Goal: Task Accomplishment & Management: Manage account settings

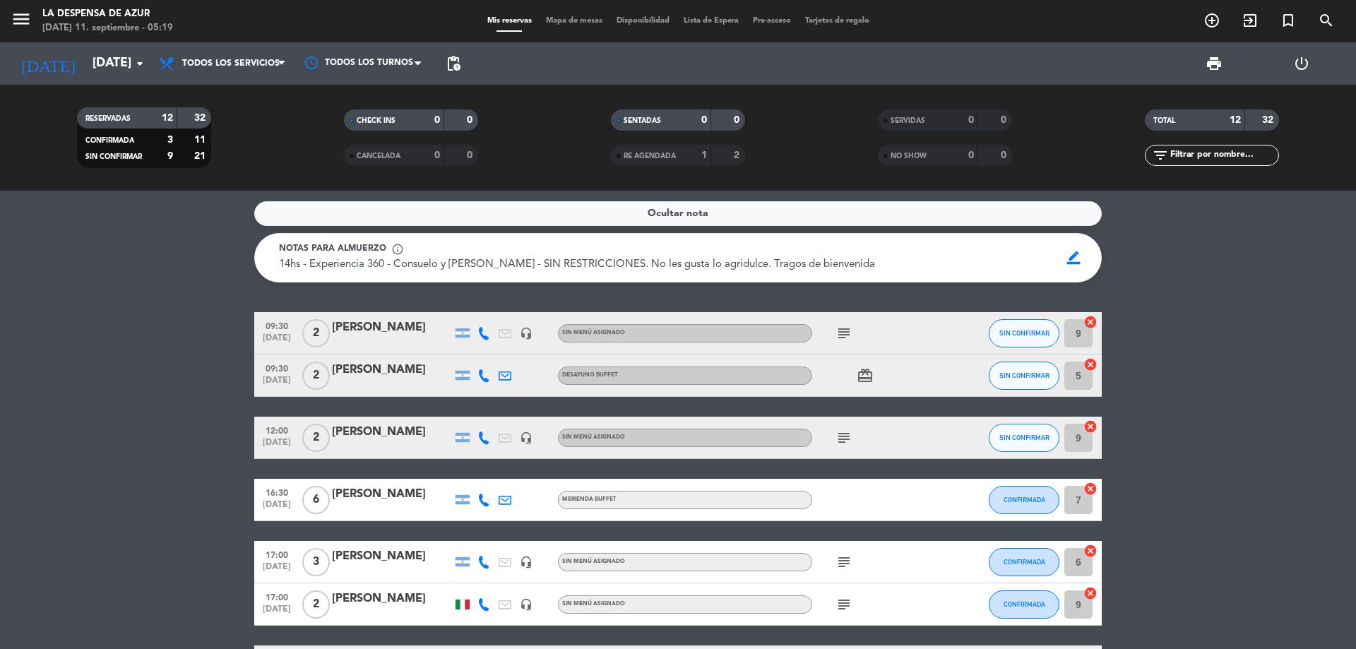
scroll to position [143, 0]
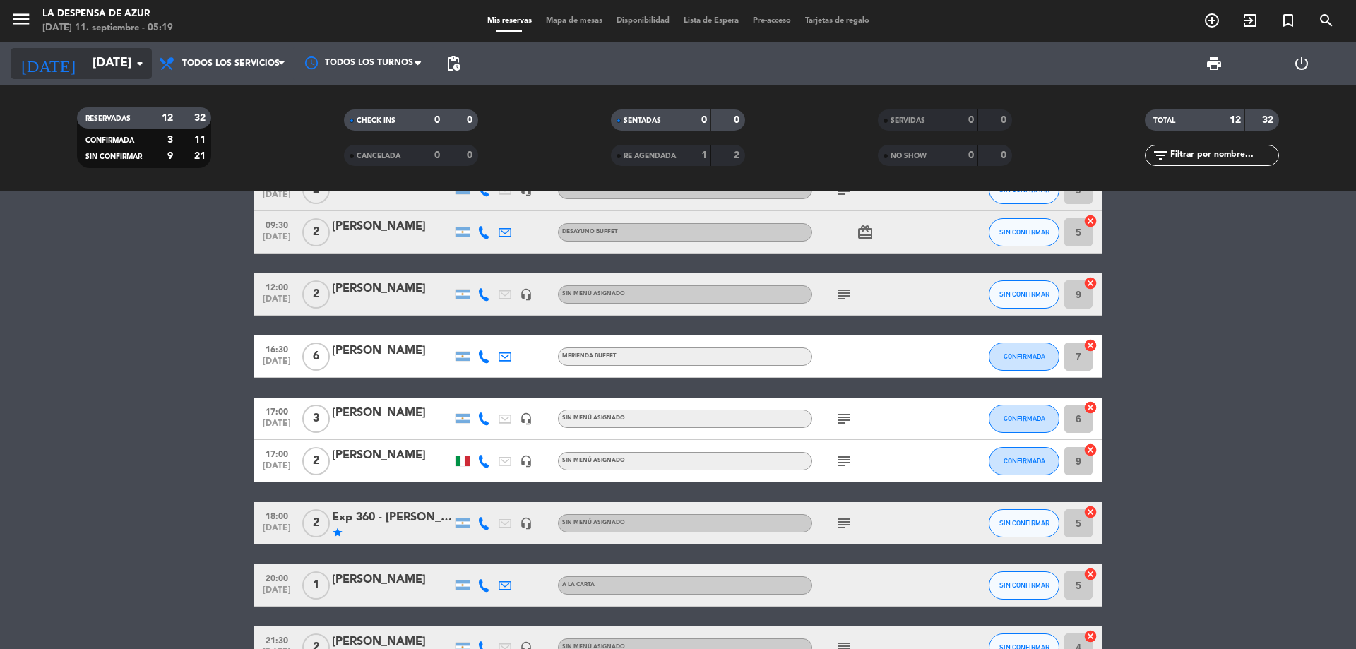
click at [85, 67] on input "[DATE]" at bounding box center [167, 63] width 164 height 28
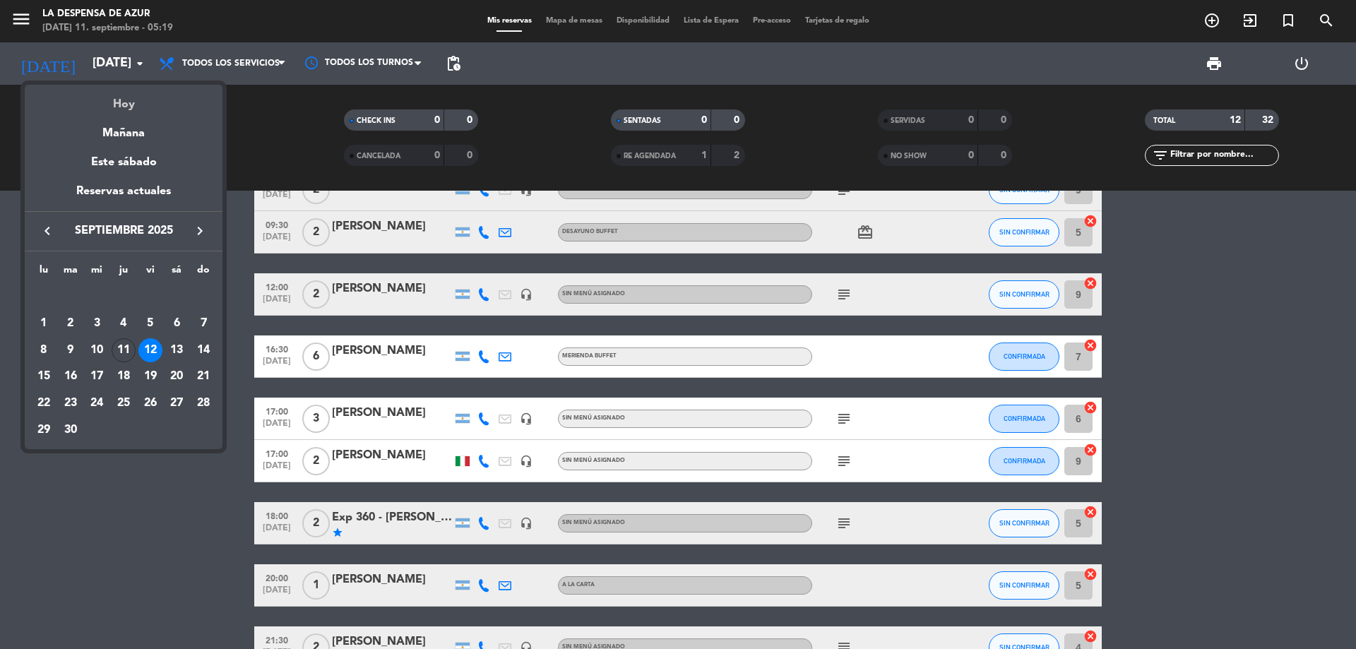
click at [112, 105] on div "Hoy" at bounding box center [124, 99] width 198 height 29
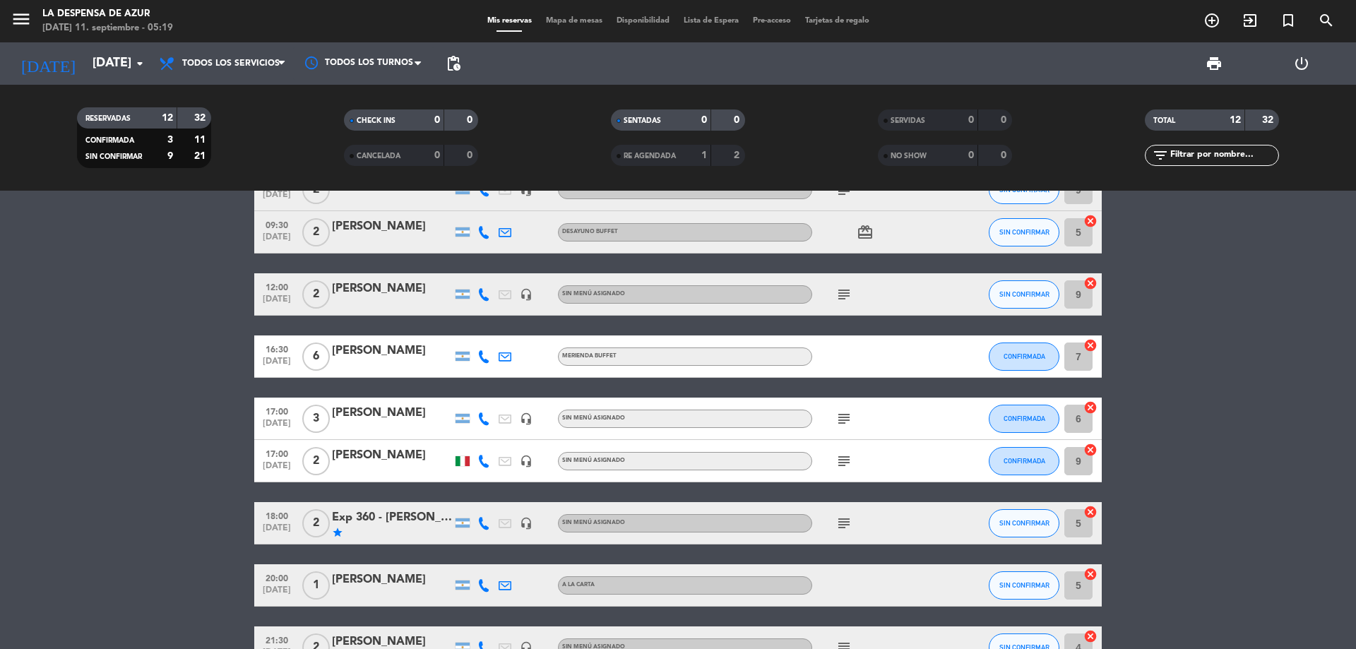
type input "[DEMOGRAPHIC_DATA][DATE]"
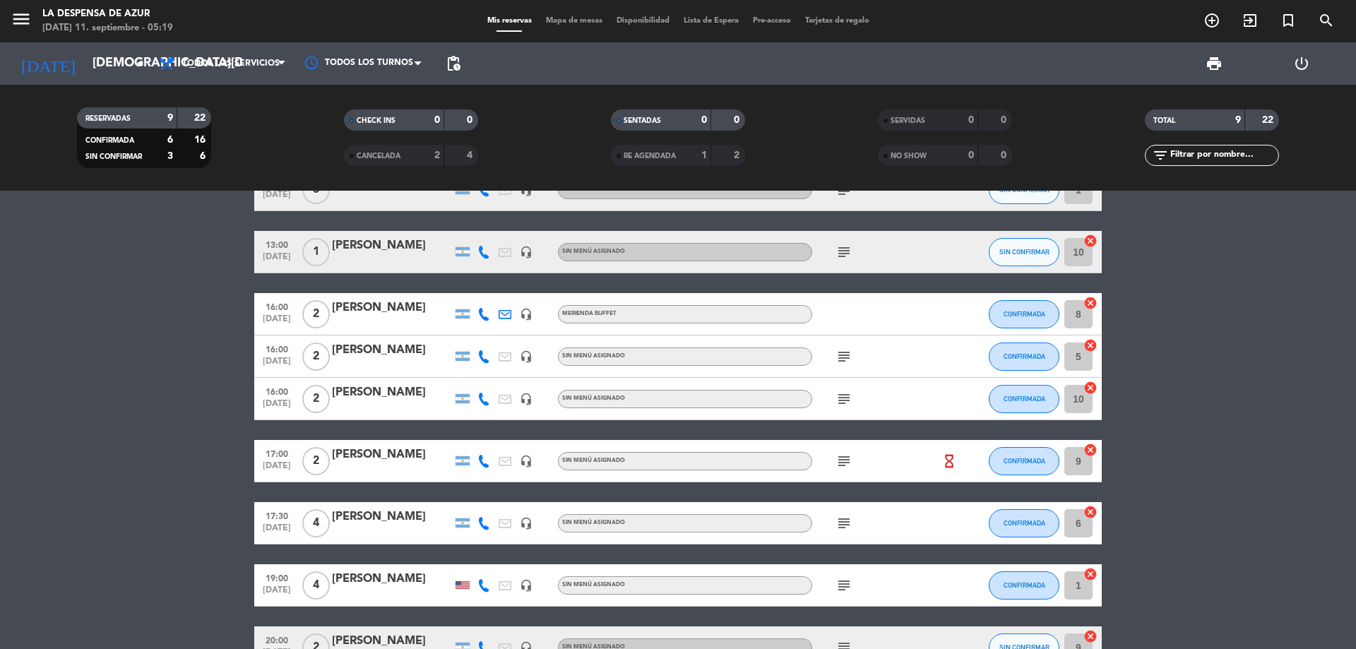
click at [405, 393] on div "[PERSON_NAME]" at bounding box center [392, 393] width 120 height 18
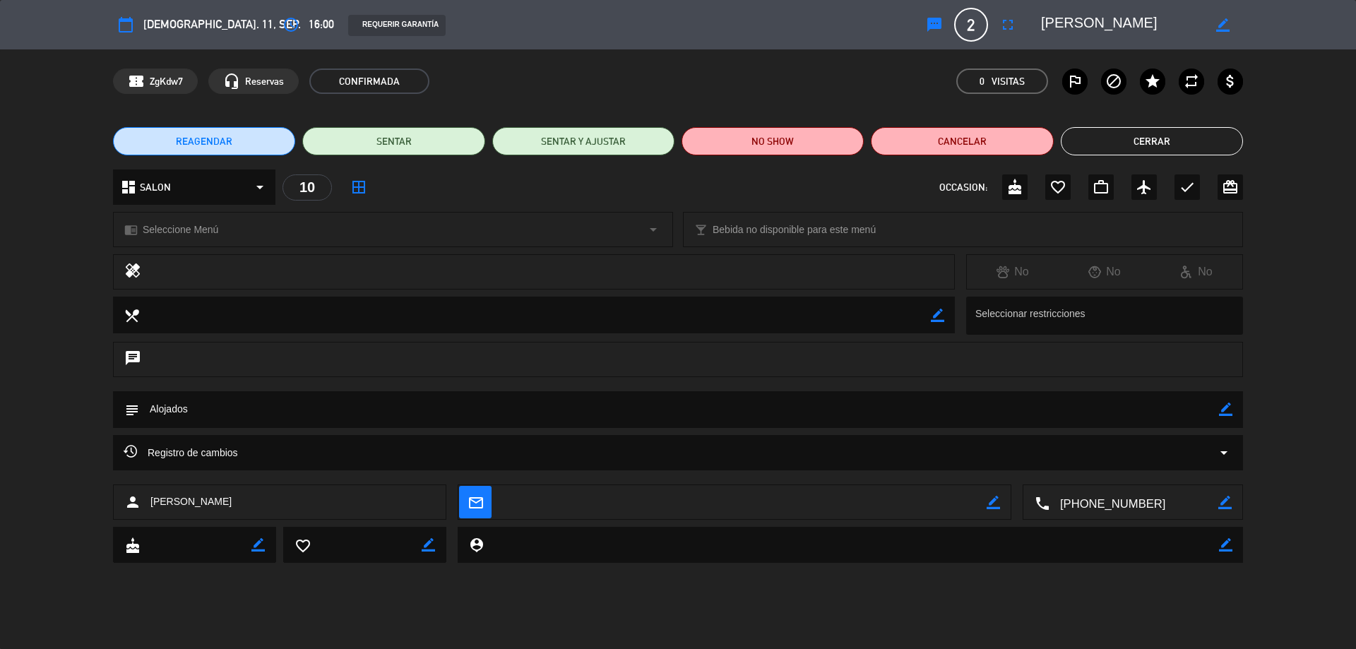
click at [1137, 148] on button "Cerrar" at bounding box center [1152, 141] width 182 height 28
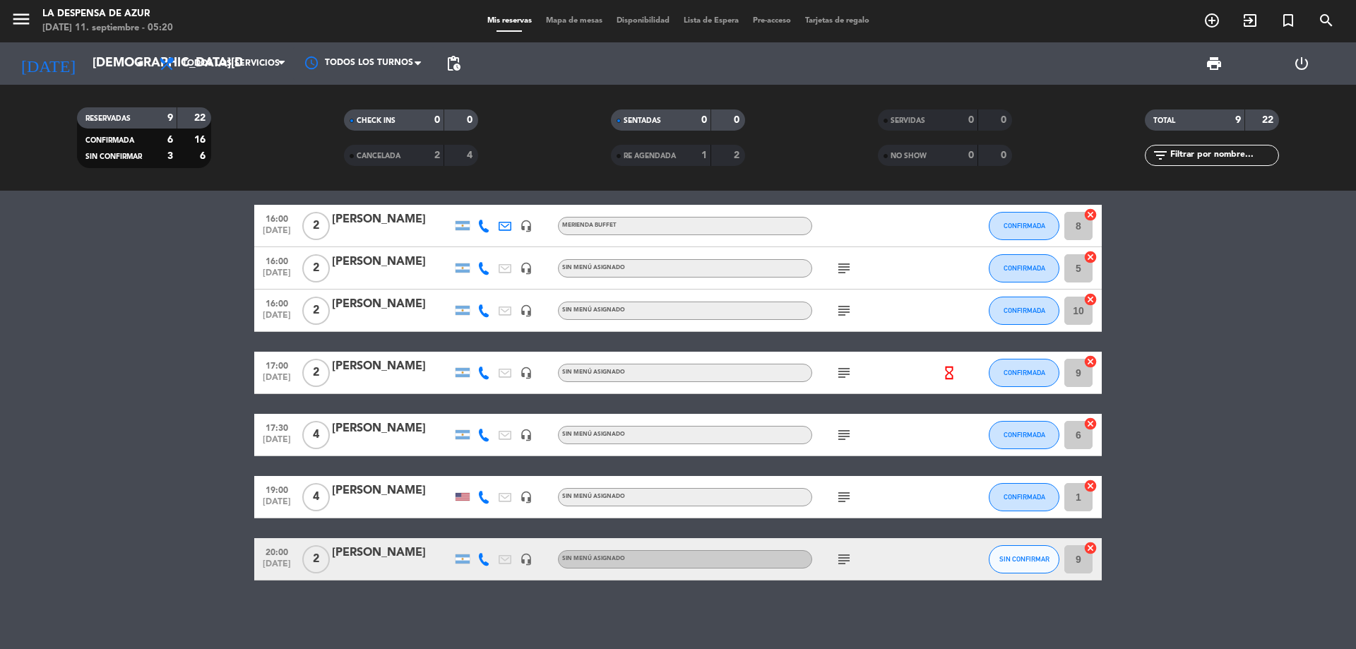
scroll to position [142, 0]
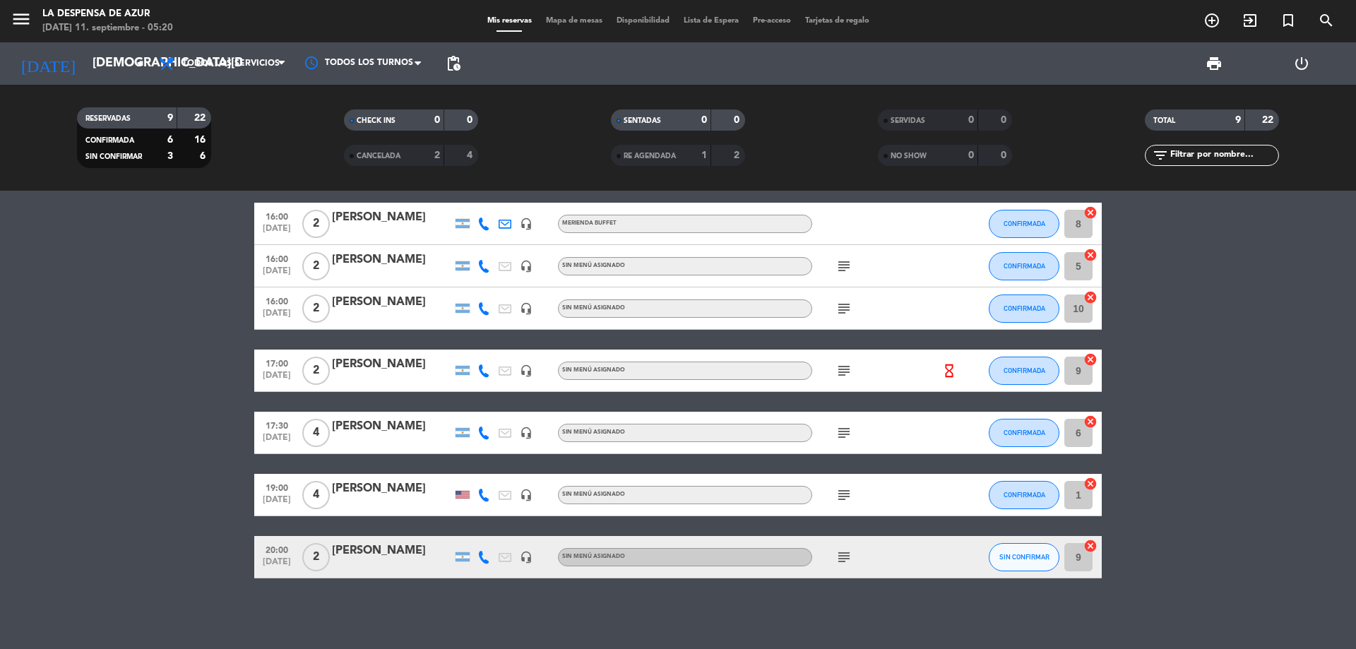
click at [386, 552] on div "[PERSON_NAME]" at bounding box center [392, 551] width 120 height 18
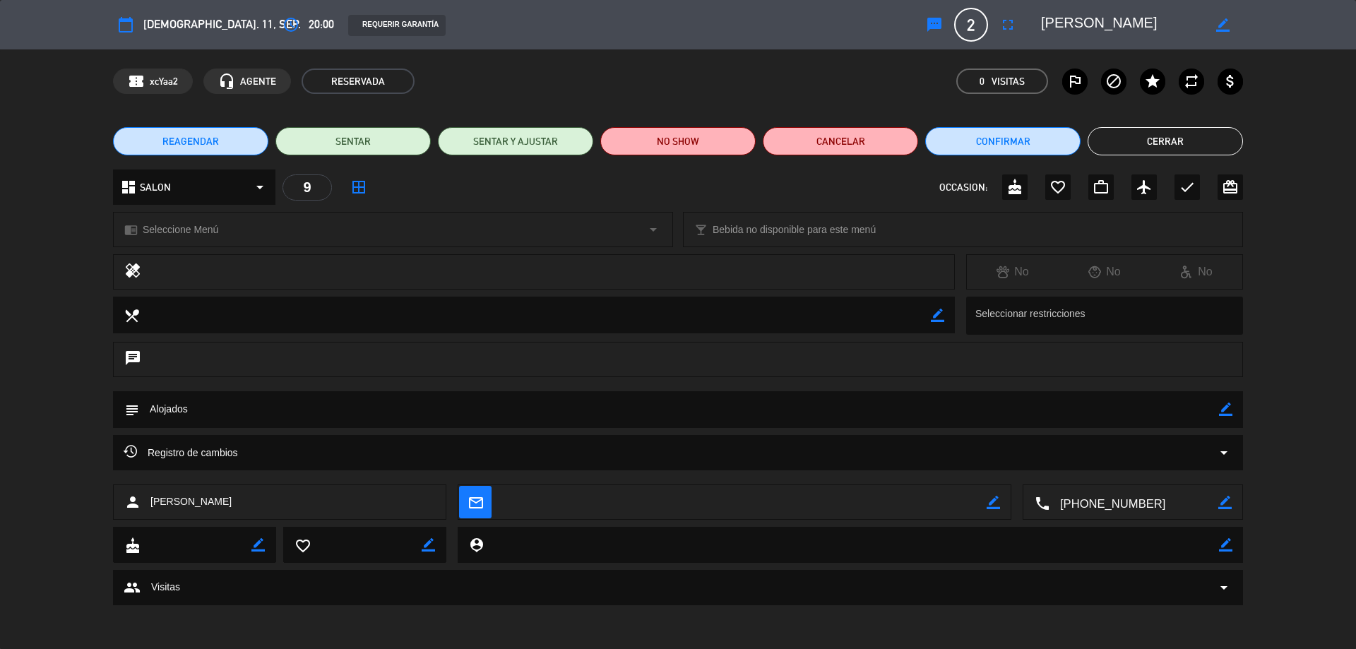
click at [1228, 23] on icon "border_color" at bounding box center [1223, 24] width 13 height 13
click at [1131, 143] on button "Cerrar" at bounding box center [1165, 141] width 155 height 28
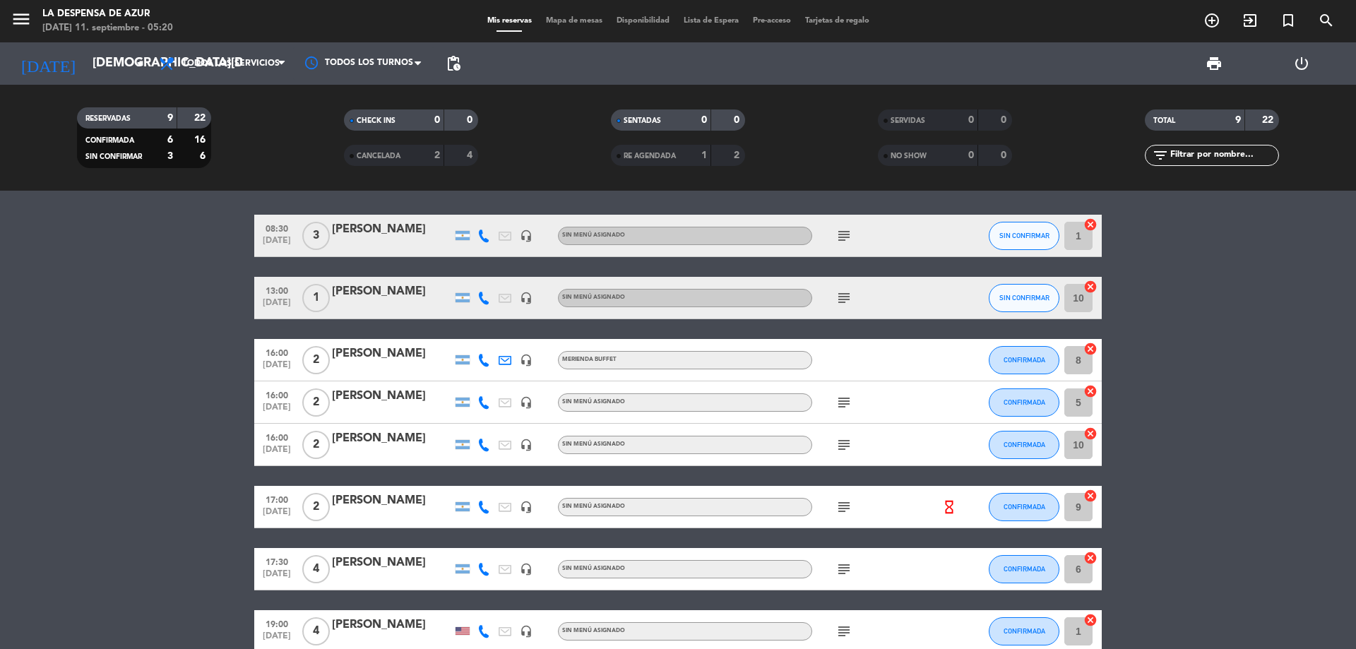
scroll to position [1, 0]
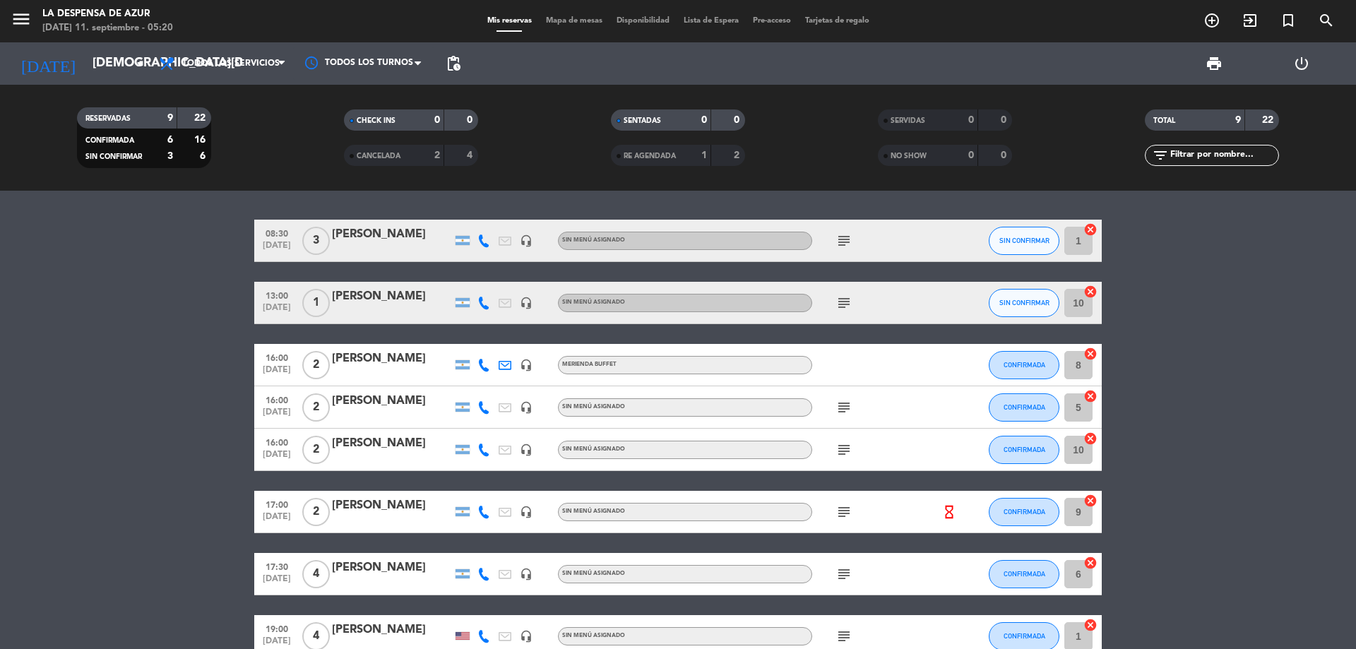
click at [382, 443] on div "[PERSON_NAME]" at bounding box center [392, 443] width 120 height 18
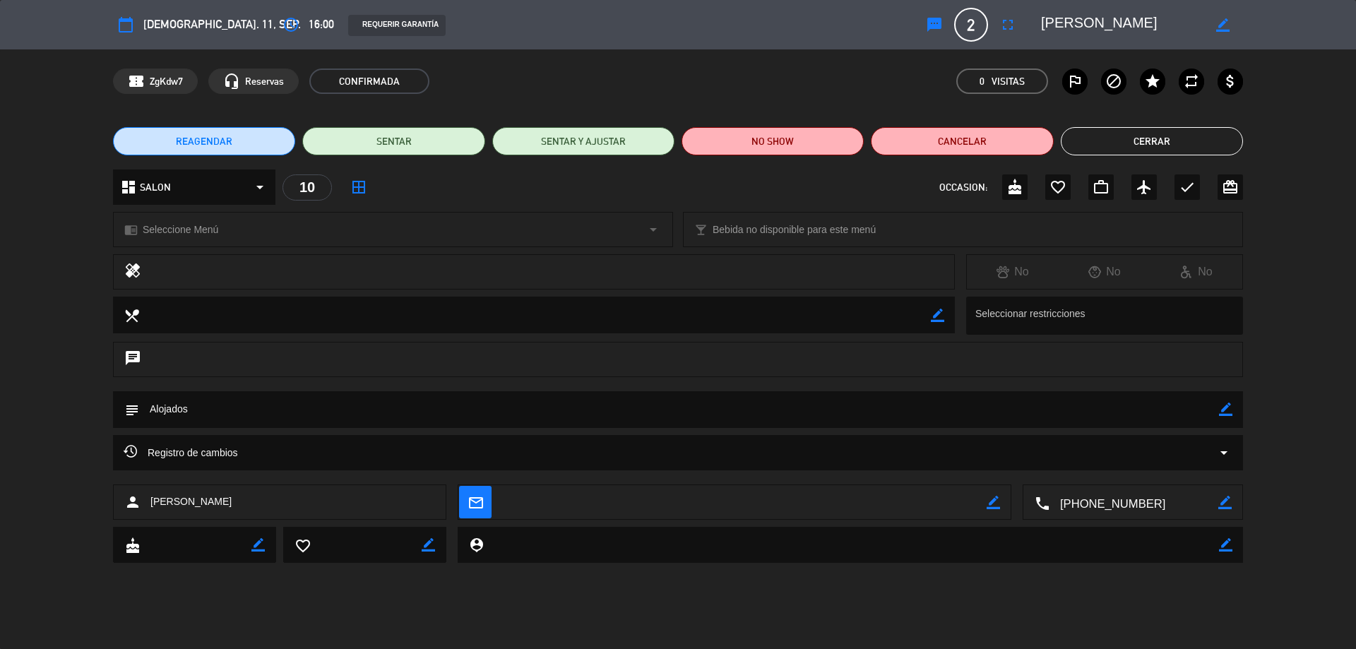
click at [1222, 20] on icon "border_color" at bounding box center [1223, 24] width 13 height 13
click at [1041, 19] on div at bounding box center [1137, 24] width 212 height 25
click at [1045, 22] on textarea at bounding box center [1122, 24] width 162 height 25
type textarea "[PERSON_NAME]"
click at [1221, 25] on icon at bounding box center [1223, 24] width 13 height 13
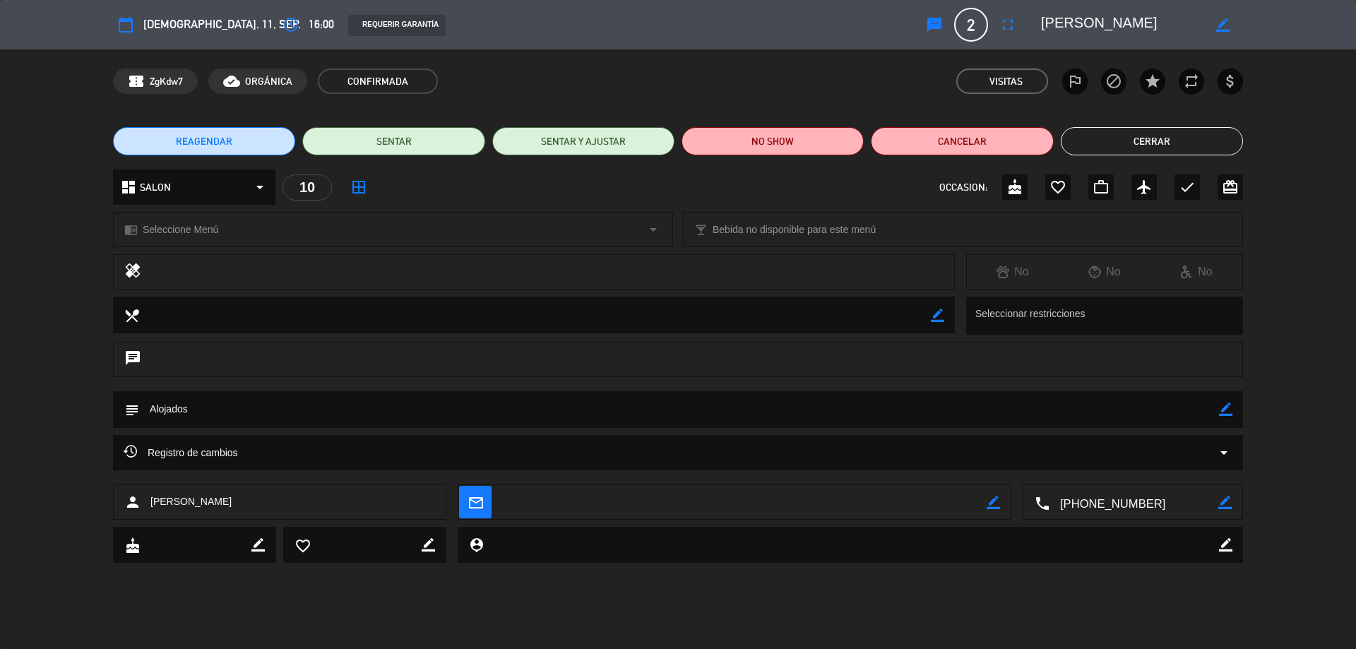
click at [1156, 149] on button "Cerrar" at bounding box center [1152, 141] width 182 height 28
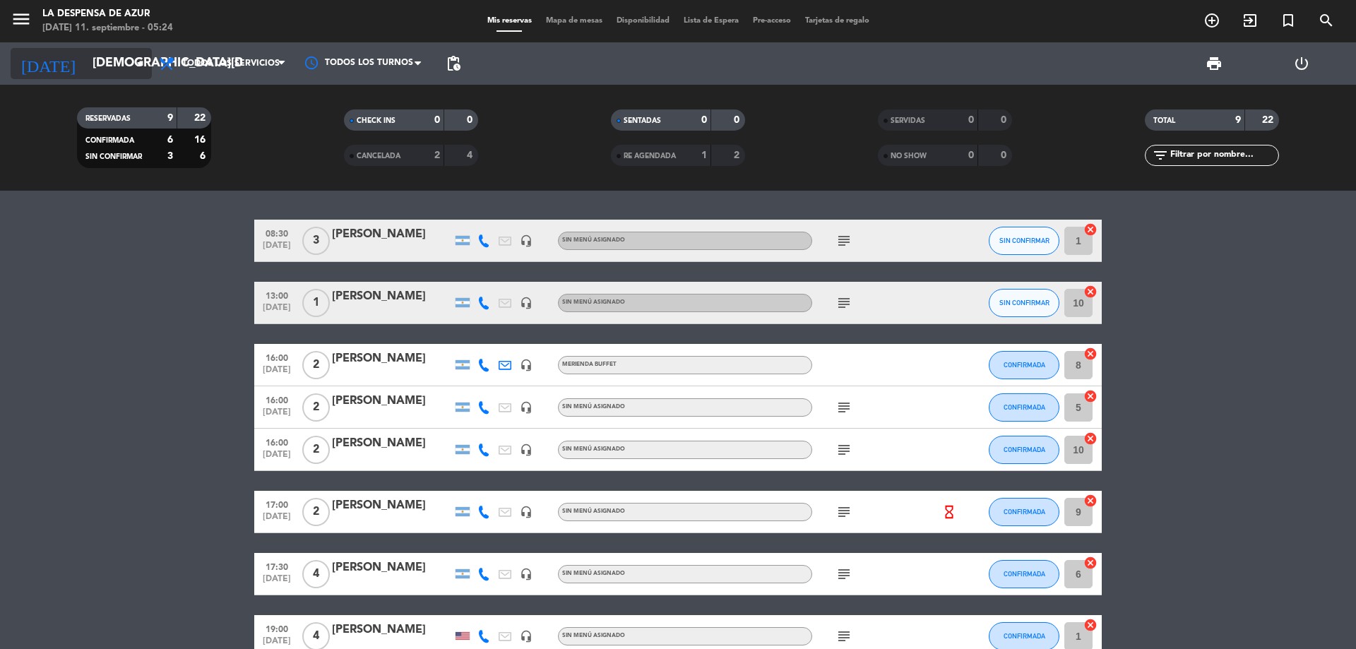
click at [85, 52] on input "[DEMOGRAPHIC_DATA][DATE]" at bounding box center [167, 63] width 164 height 28
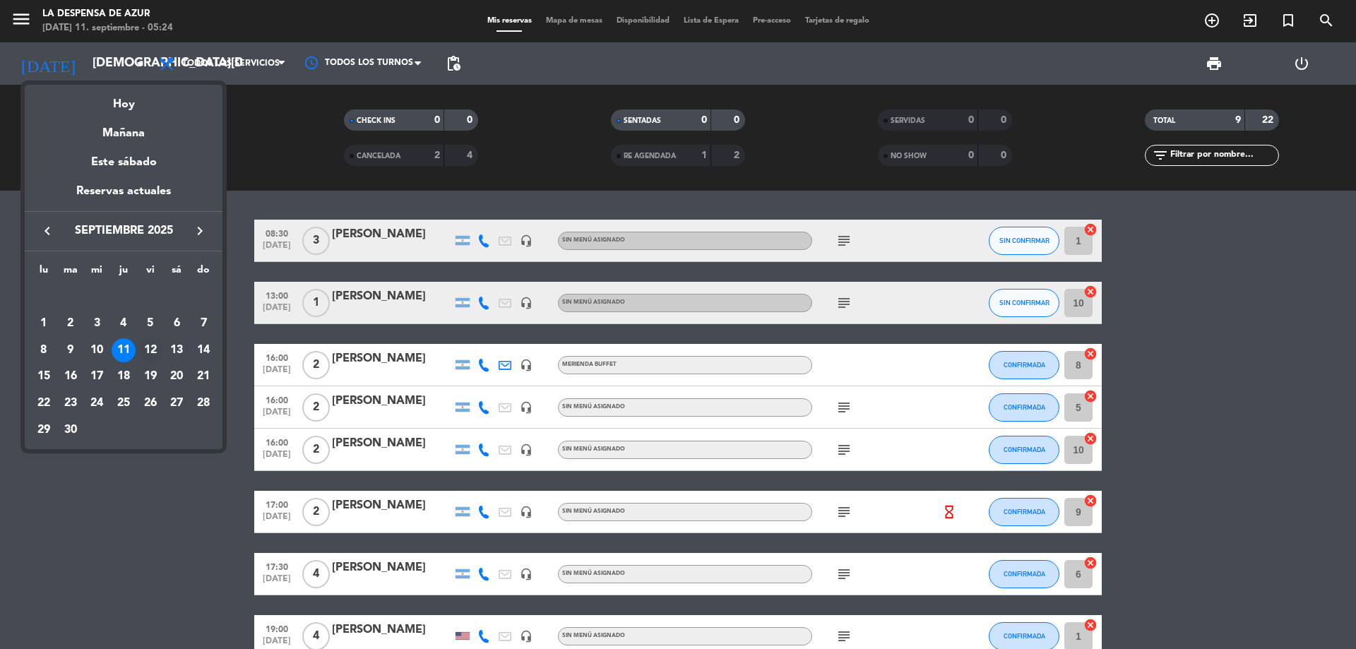
click at [145, 343] on div "12" at bounding box center [150, 350] width 24 height 24
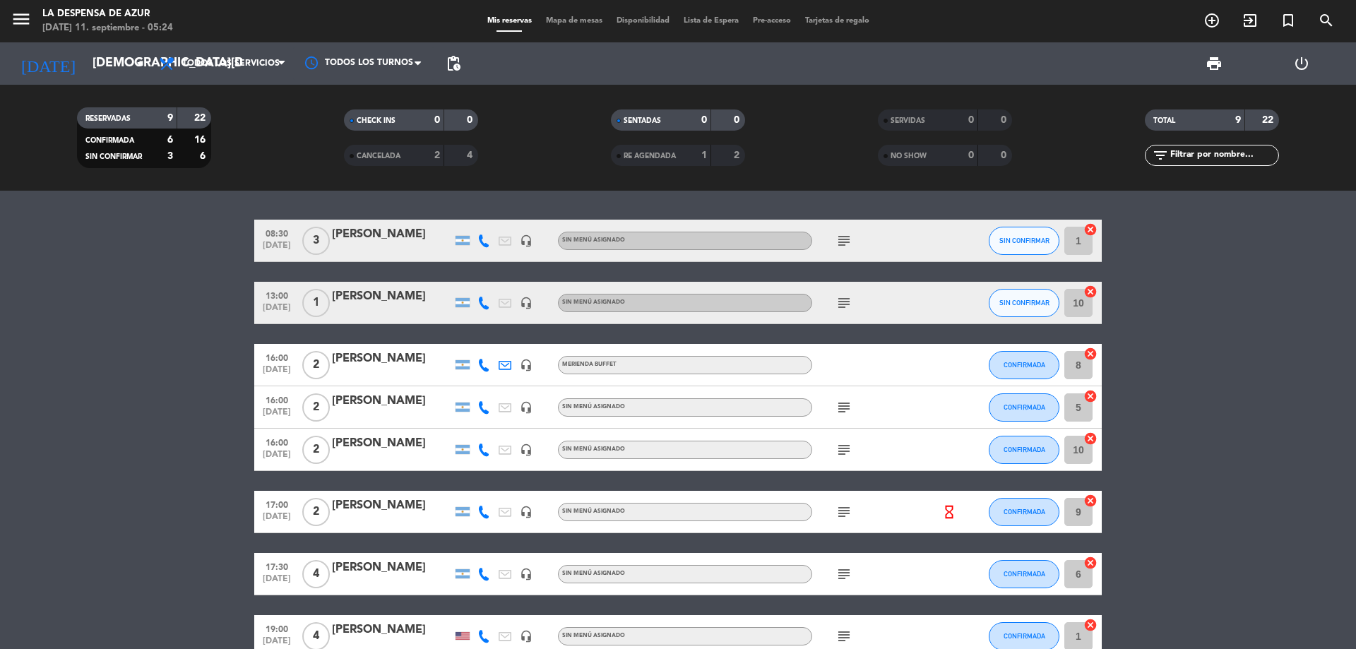
type input "[DATE]"
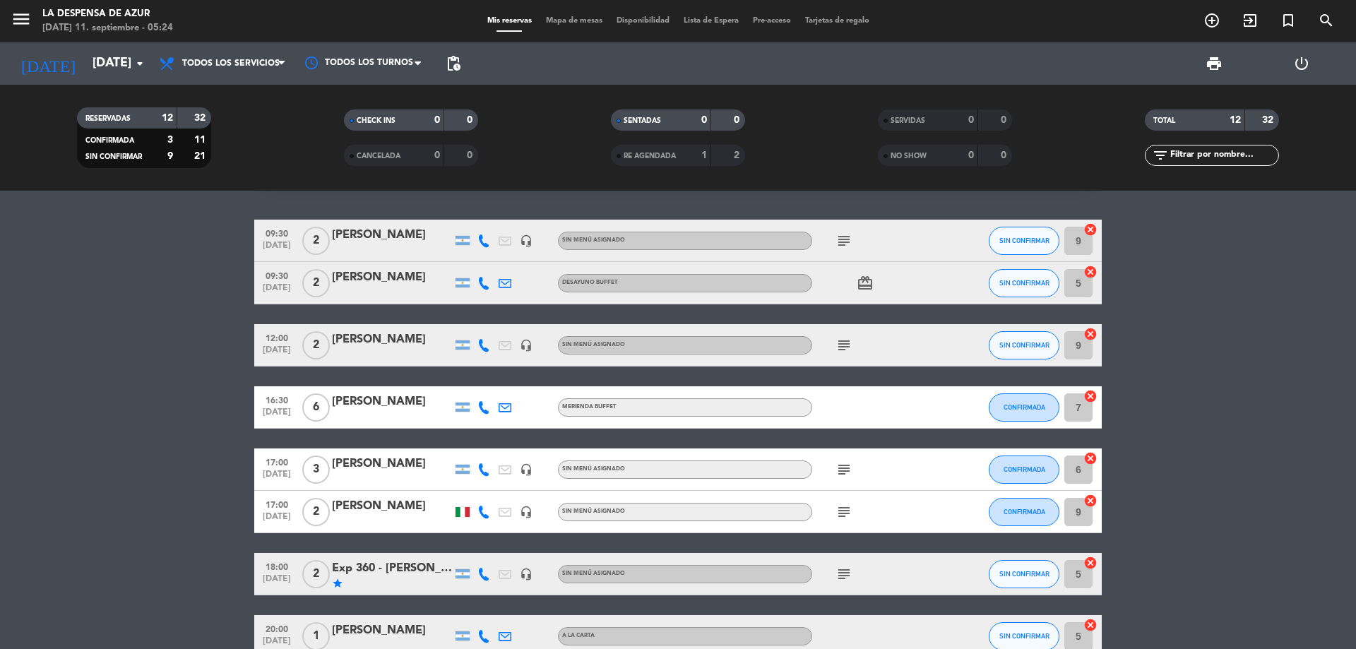
scroll to position [22, 0]
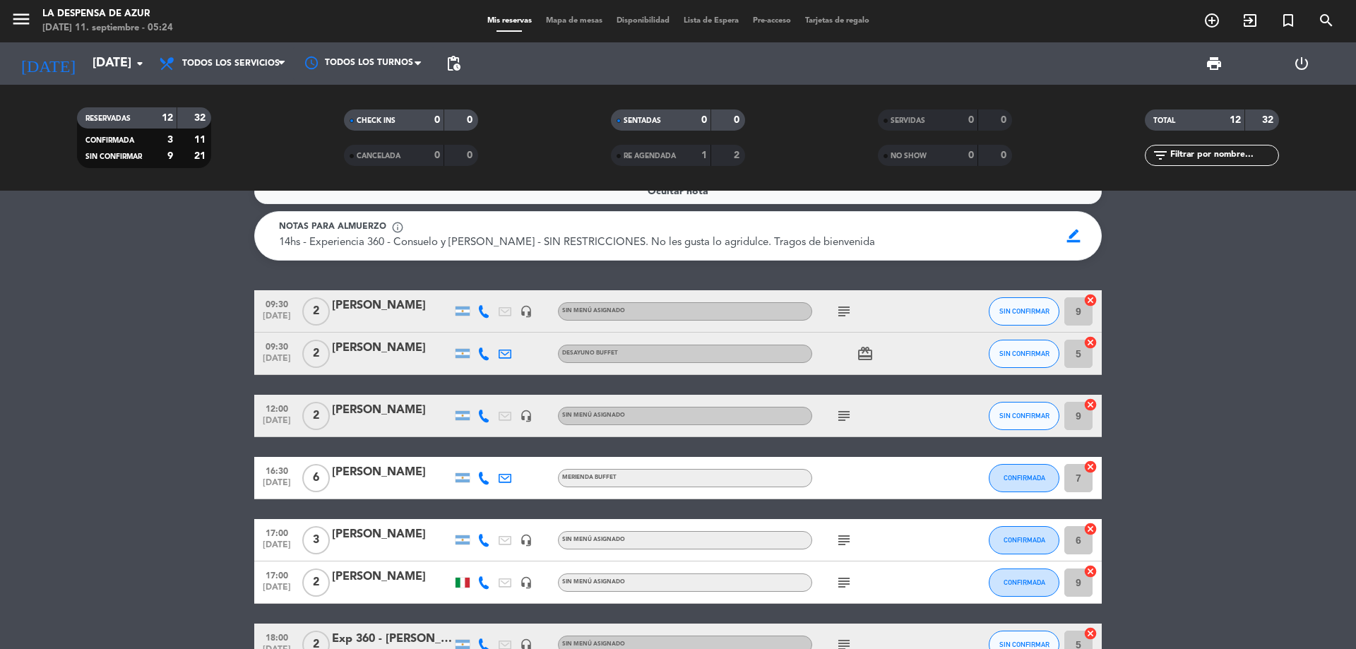
click at [365, 405] on div "[PERSON_NAME]" at bounding box center [392, 410] width 120 height 18
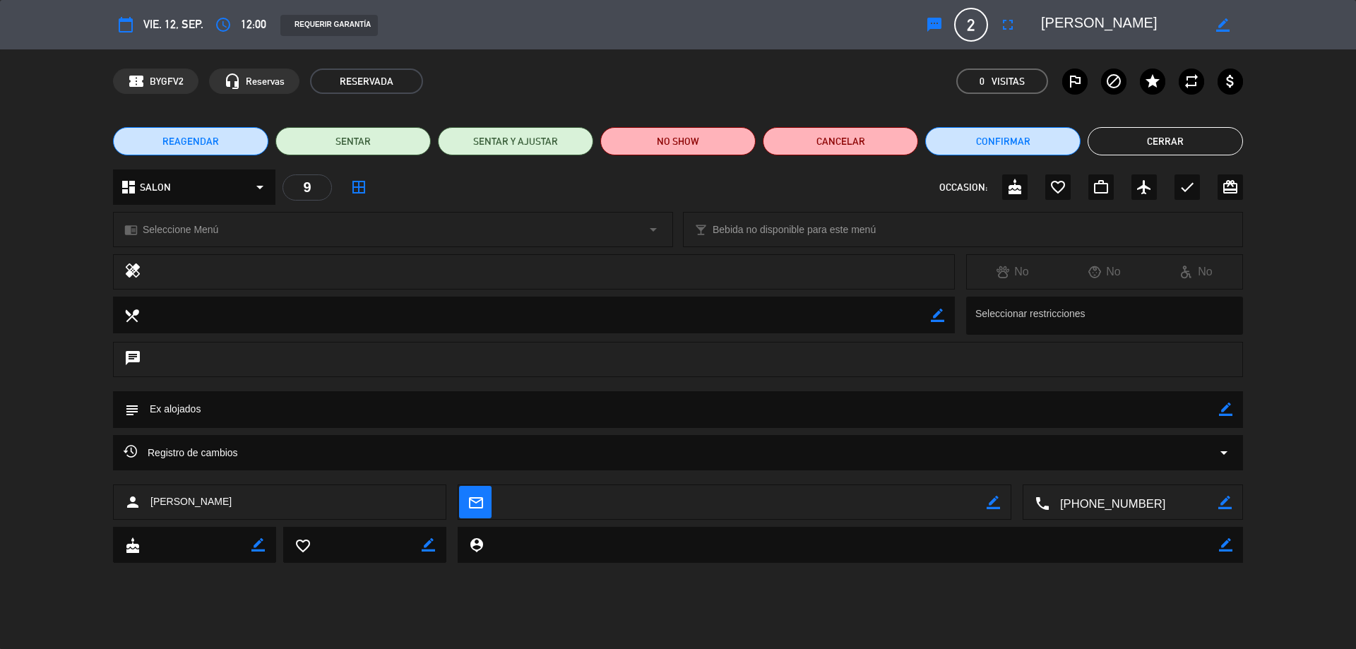
click at [1178, 152] on button "Cerrar" at bounding box center [1165, 141] width 155 height 28
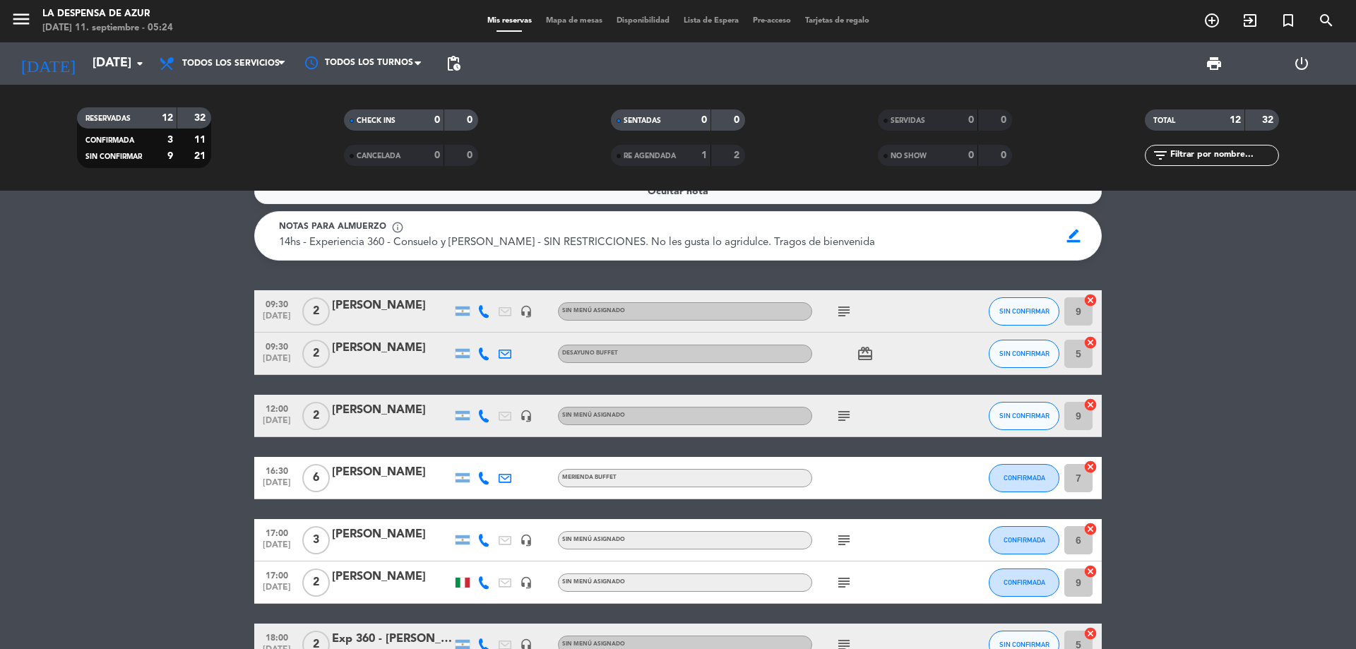
click at [379, 407] on div "[PERSON_NAME]" at bounding box center [392, 410] width 120 height 18
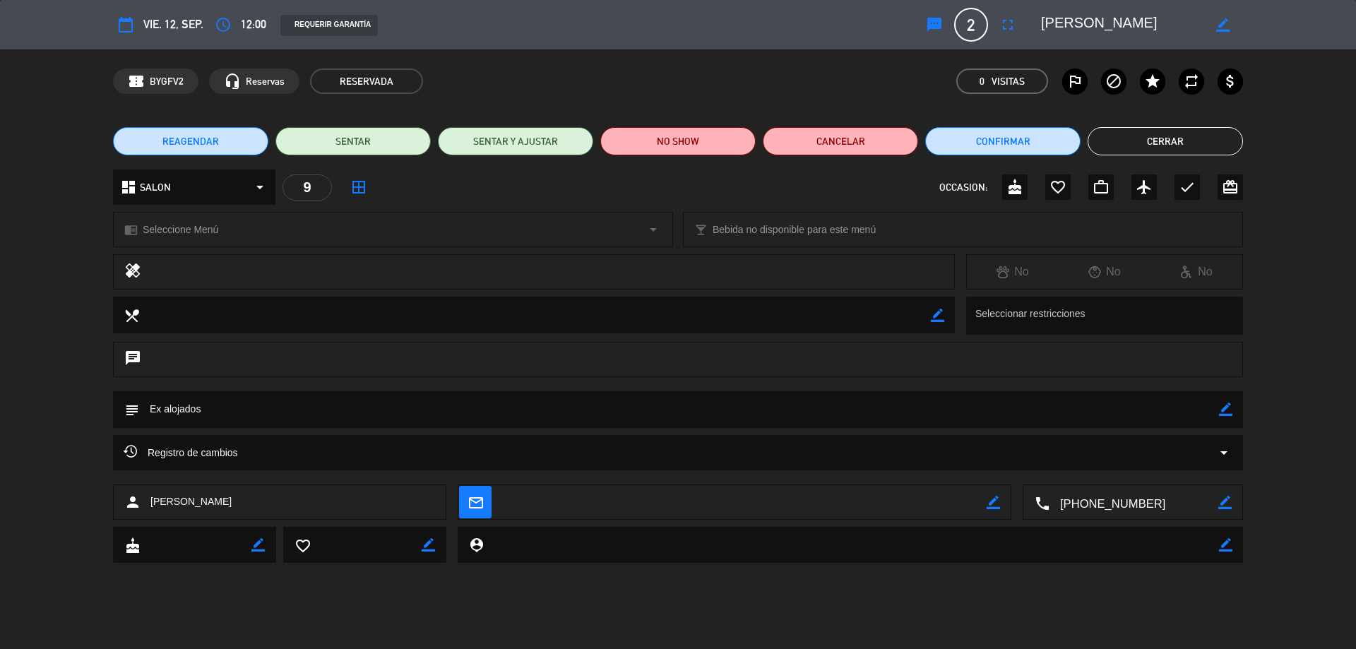
click at [1219, 415] on div "subject border_color" at bounding box center [678, 409] width 1130 height 37
click at [1224, 413] on icon "border_color" at bounding box center [1225, 409] width 13 height 13
click at [762, 396] on textarea at bounding box center [679, 409] width 1080 height 36
click at [1228, 406] on icon at bounding box center [1225, 409] width 13 height 13
click at [1220, 410] on div "subject border_color" at bounding box center [678, 409] width 1130 height 37
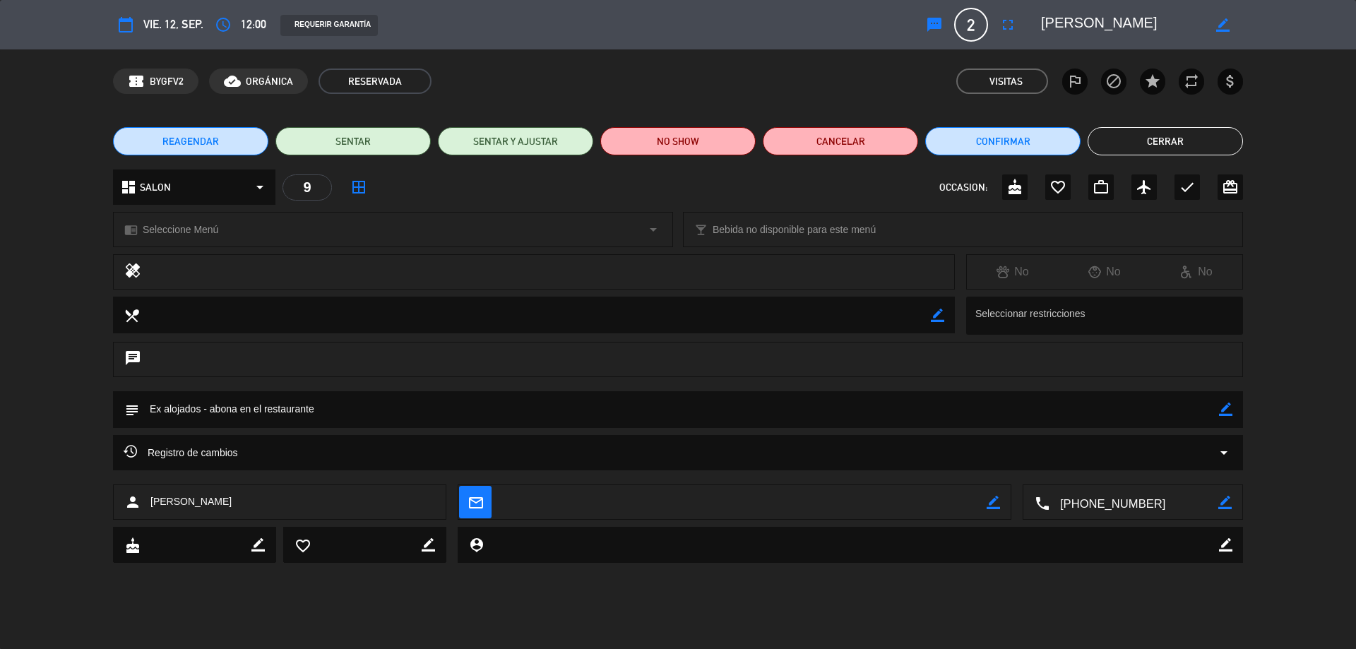
click at [1226, 410] on icon "border_color" at bounding box center [1225, 409] width 13 height 13
click at [639, 420] on textarea at bounding box center [679, 409] width 1080 height 36
type textarea "Ex alojados - abona en el restaurante lo que consuma"
click at [1229, 407] on icon at bounding box center [1225, 409] width 13 height 13
click at [1151, 141] on button "Cerrar" at bounding box center [1165, 141] width 155 height 28
